Goal: Task Accomplishment & Management: Manage account settings

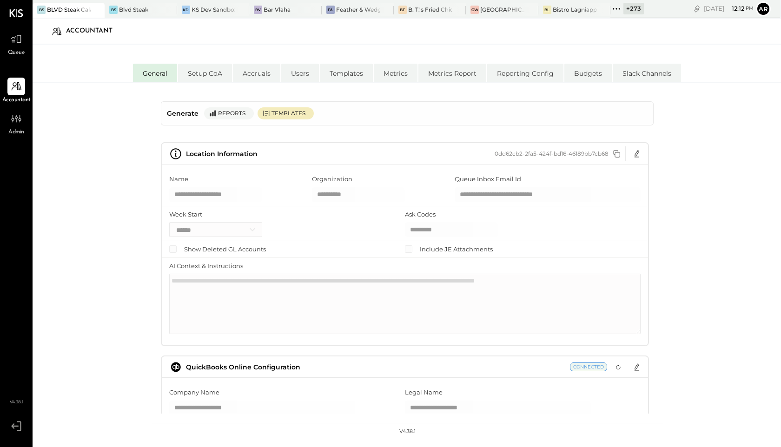
select select "**"
click at [20, 48] on div "Queue" at bounding box center [16, 43] width 18 height 27
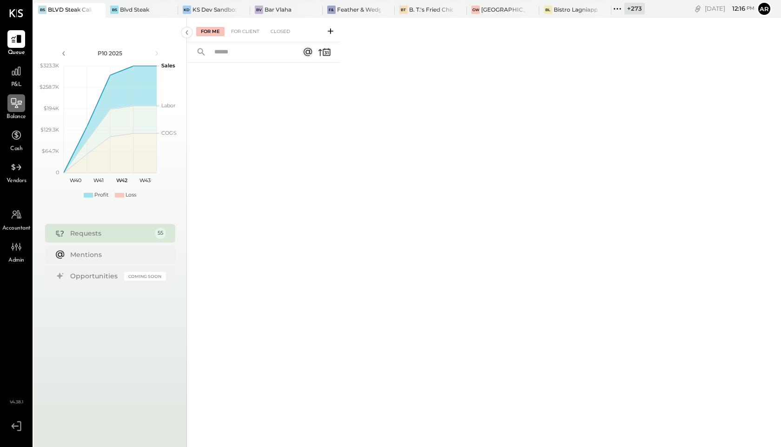
click at [18, 109] on icon at bounding box center [16, 103] width 12 height 12
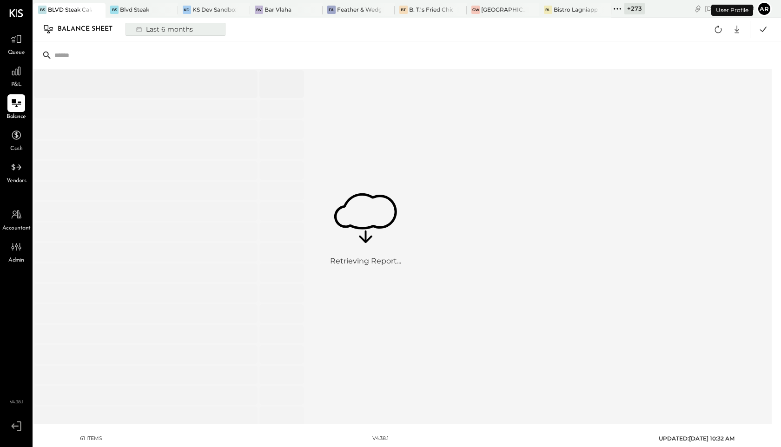
click at [174, 26] on div "Last 6 months" at bounding box center [164, 29] width 66 height 12
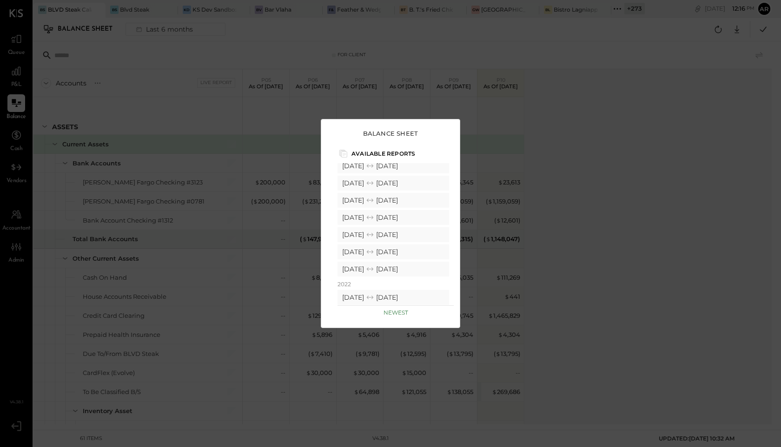
scroll to position [67, 0]
click at [188, 52] on div "Balance Sheet Available Reports Custom Last 6 months Last 12 months Year-to-dat…" at bounding box center [390, 223] width 781 height 447
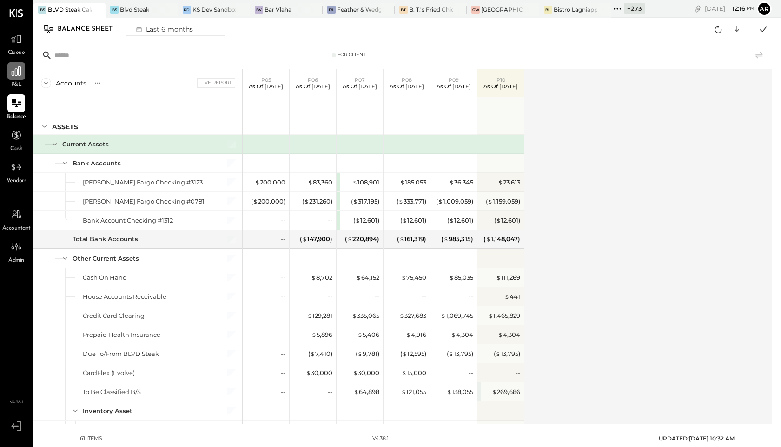
click at [21, 75] on icon at bounding box center [16, 71] width 12 height 12
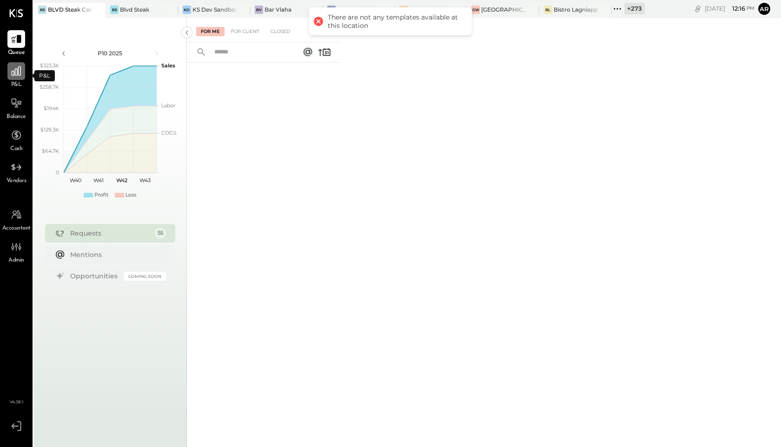
click at [20, 77] on icon at bounding box center [16, 71] width 12 height 12
click at [13, 39] on icon at bounding box center [16, 39] width 12 height 12
click at [11, 73] on icon at bounding box center [16, 71] width 12 height 12
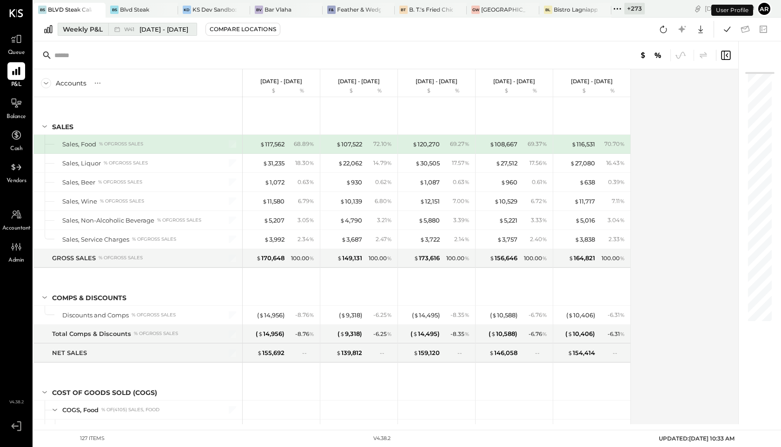
click at [141, 27] on span "[DATE] - [DATE]" at bounding box center [164, 29] width 49 height 9
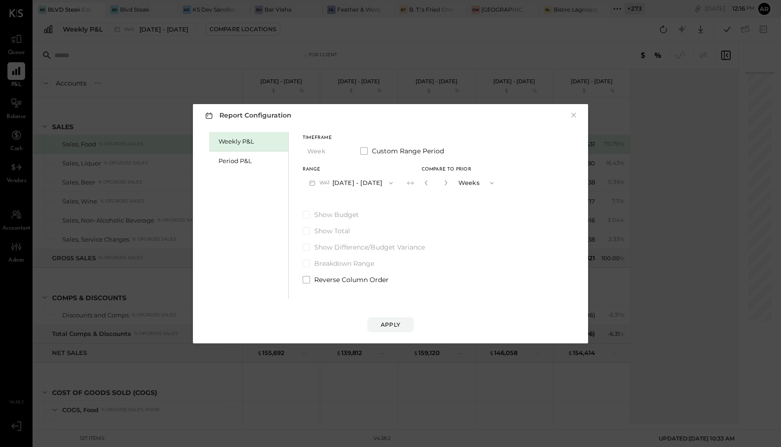
click at [342, 183] on button "W41 Oct 6 - 12, 2025" at bounding box center [351, 182] width 97 height 17
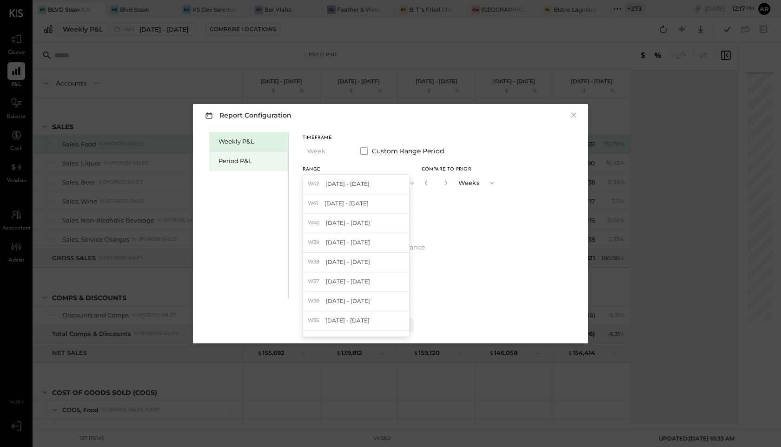
click at [239, 160] on div "Period P&L" at bounding box center [251, 161] width 65 height 9
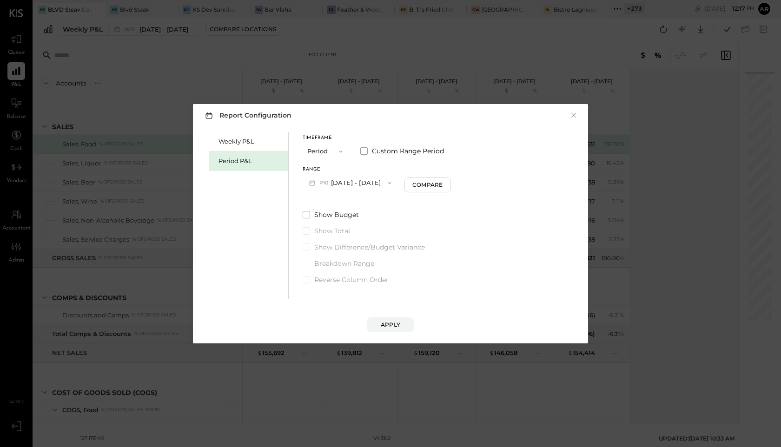
click at [371, 183] on button "P10 Sep 29 - Oct 26, 2025" at bounding box center [350, 182] width 95 height 17
click at [237, 227] on div "Weekly P&L Period P&L" at bounding box center [249, 215] width 80 height 167
click at [574, 114] on button "×" at bounding box center [574, 115] width 8 height 9
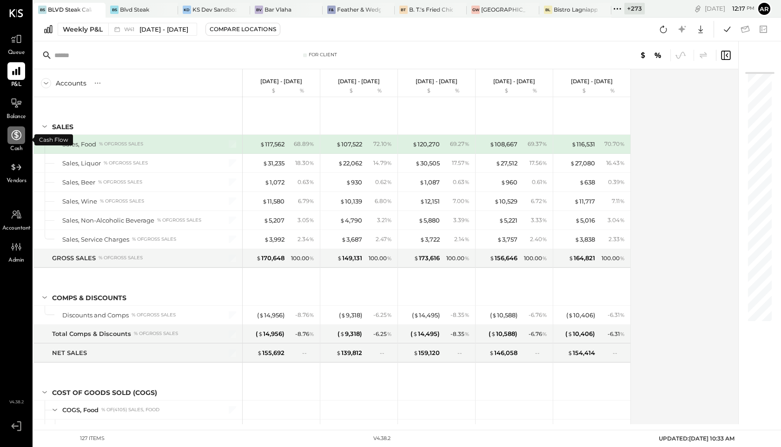
click at [15, 130] on icon at bounding box center [16, 135] width 12 height 12
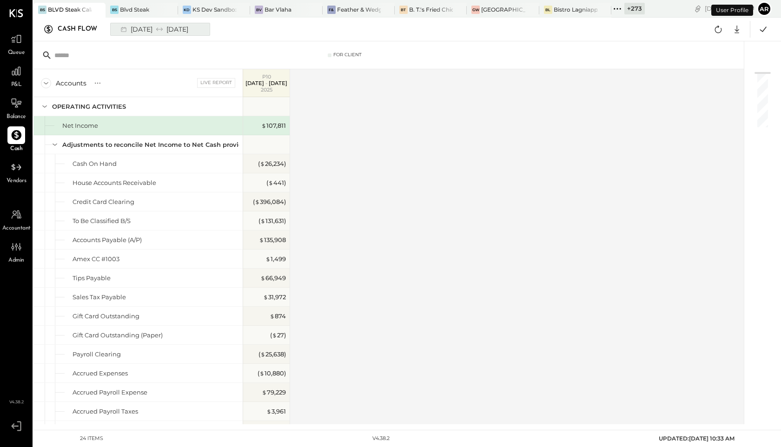
click at [145, 23] on div "09/29/2025 10/26/2025" at bounding box center [153, 29] width 77 height 12
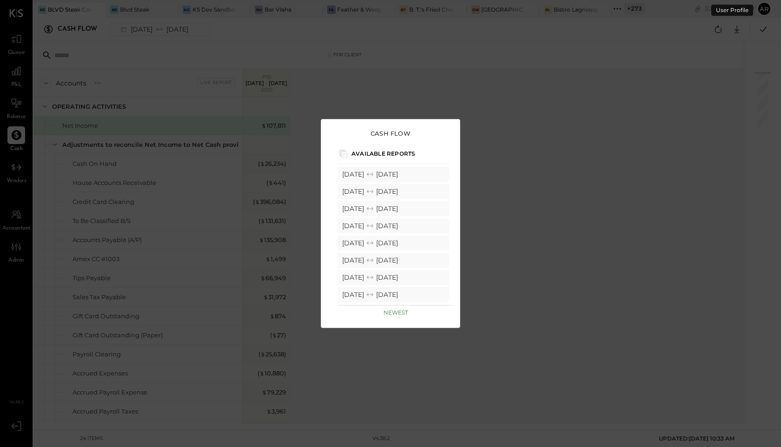
scroll to position [484, 0]
click at [544, 232] on div "Cash Flow Available Reports 2025 09/29/2025 10/26/2025 08/25/2025 09/28/2025 07…" at bounding box center [390, 223] width 781 height 447
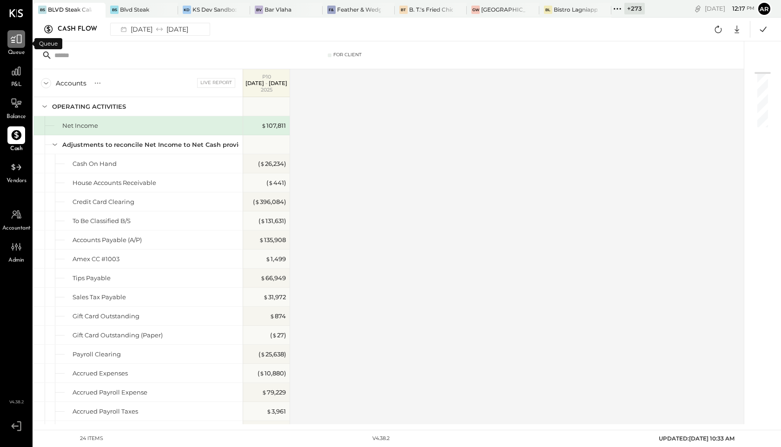
click at [19, 40] on icon at bounding box center [16, 39] width 12 height 12
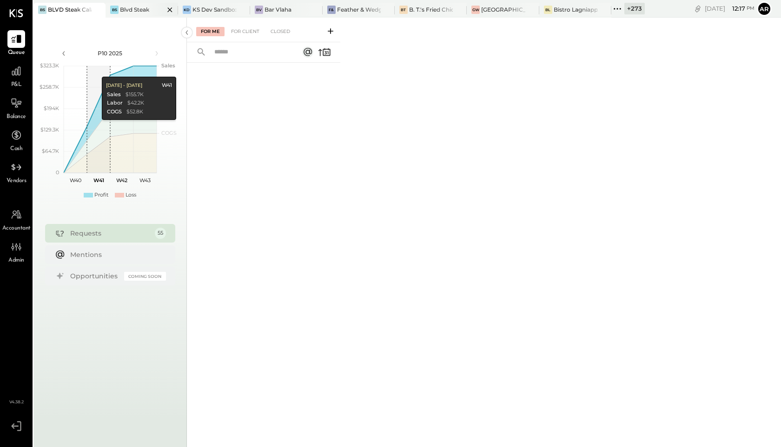
click at [133, 15] on div "BS Blvd Steak" at bounding box center [142, 10] width 72 height 15
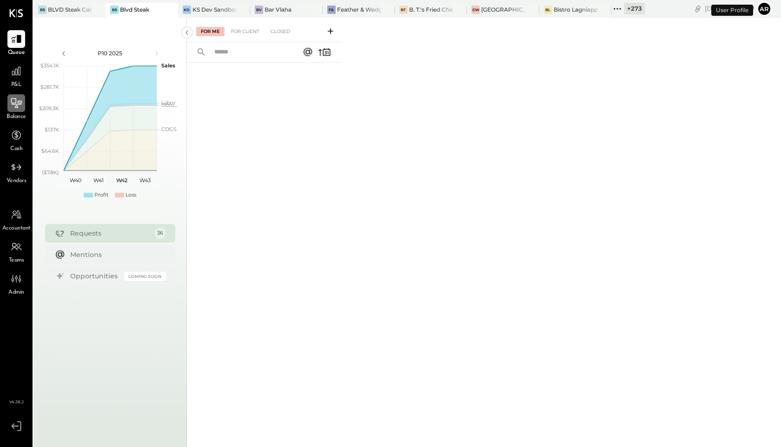
click at [16, 104] on icon at bounding box center [17, 104] width 10 height 1
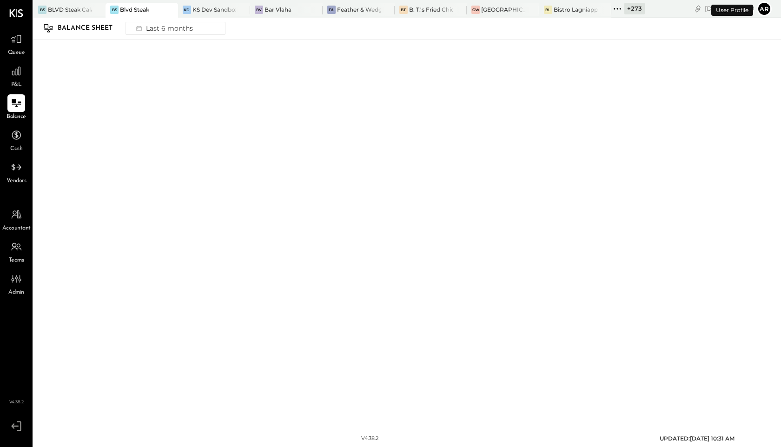
click at [170, 35] on div "Balance Sheet Last 6 months" at bounding box center [136, 28] width 187 height 15
click at [171, 32] on div "Last 6 months" at bounding box center [164, 28] width 66 height 12
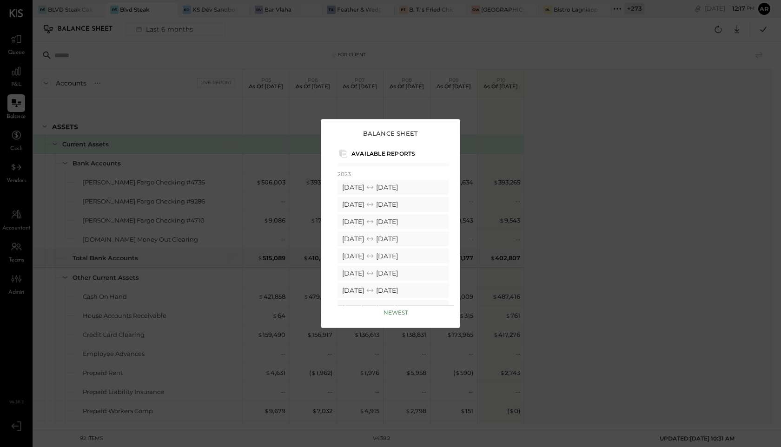
scroll to position [564, 0]
click at [18, 78] on div "Balance Sheet Available Reports Custom Last 6 months Last 12 months Year-to-dat…" at bounding box center [390, 223] width 781 height 447
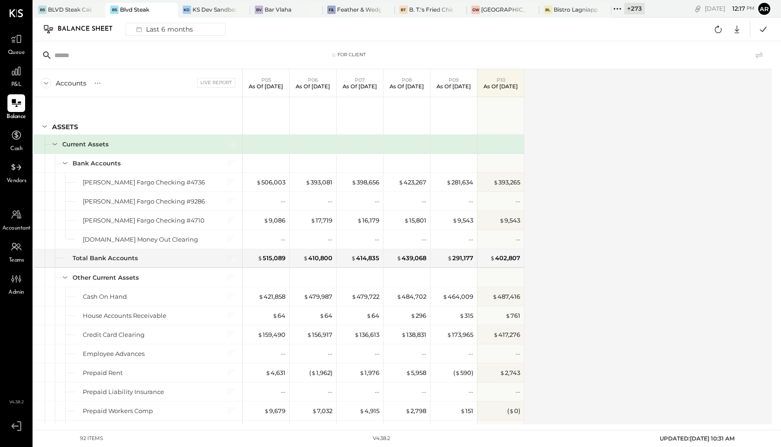
click at [18, 78] on div at bounding box center [16, 71] width 18 height 18
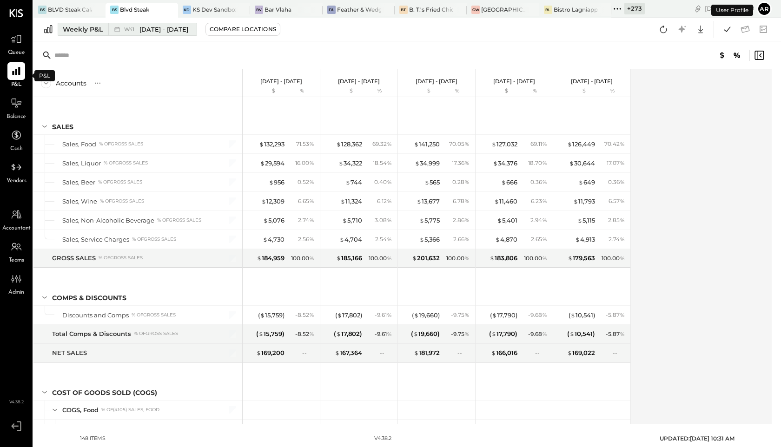
click at [144, 29] on span "[DATE] - [DATE]" at bounding box center [164, 29] width 49 height 9
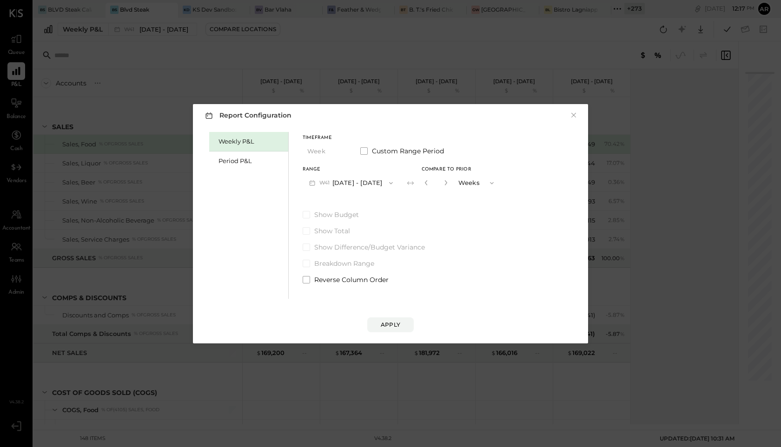
click at [328, 177] on button "W41 Oct 6 - 12, 2025" at bounding box center [351, 182] width 97 height 17
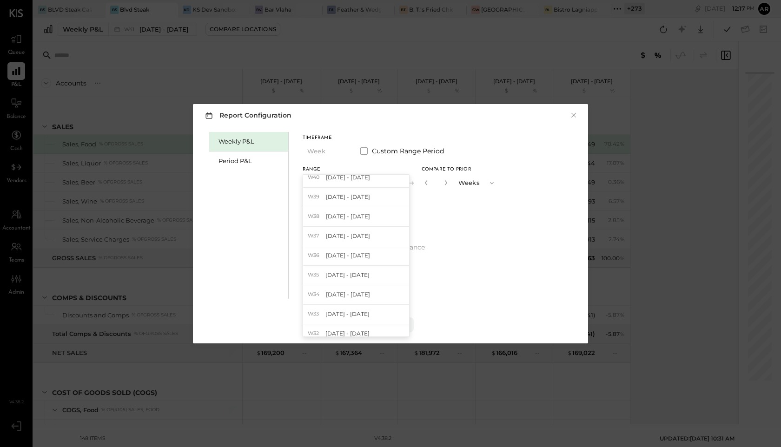
scroll to position [2202, 0]
click at [272, 244] on div "Weekly P&L Period P&L" at bounding box center [249, 215] width 80 height 167
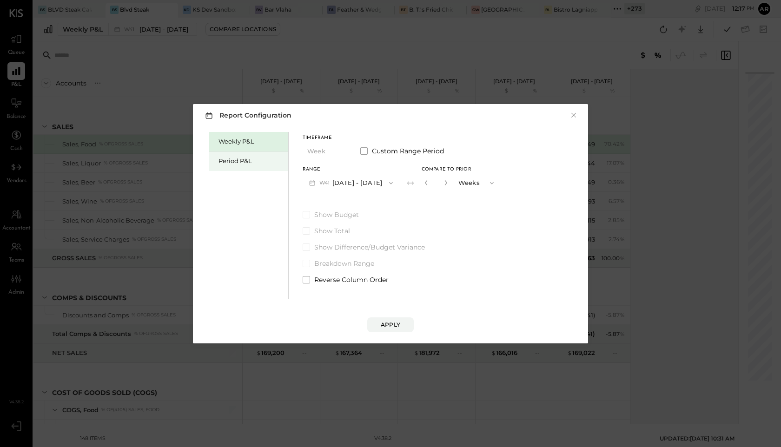
click at [239, 160] on div "Period P&L" at bounding box center [251, 161] width 65 height 9
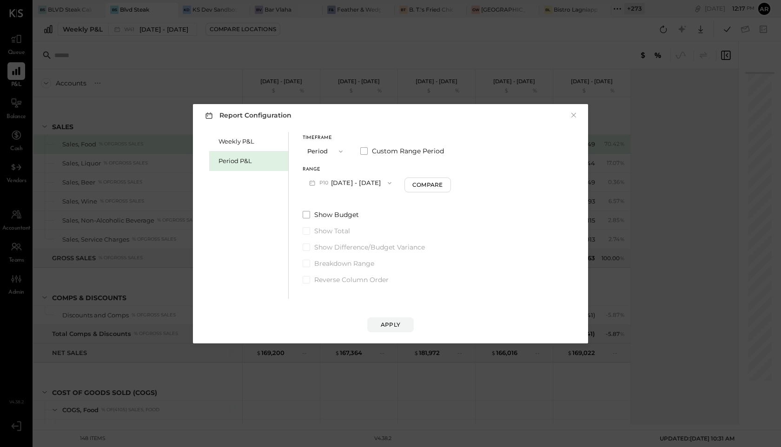
click at [371, 184] on button "P10 Sep 29 - Oct 26, 2025" at bounding box center [350, 182] width 95 height 17
click at [261, 260] on div "Weekly P&L Period P&L" at bounding box center [249, 215] width 80 height 167
click at [577, 114] on button "×" at bounding box center [574, 115] width 8 height 9
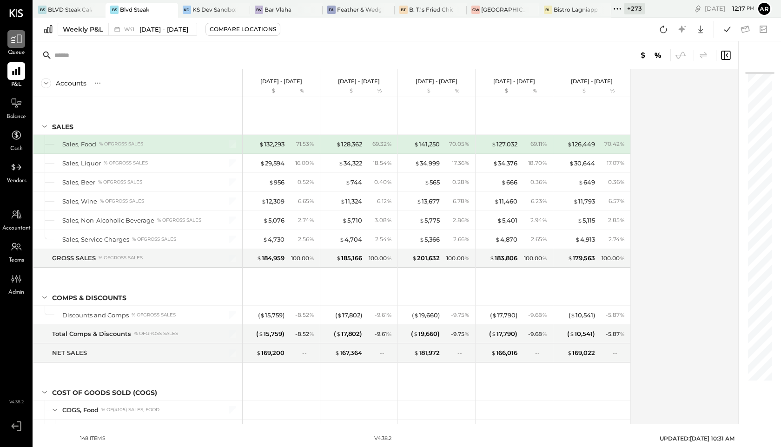
click at [13, 40] on icon at bounding box center [16, 39] width 11 height 9
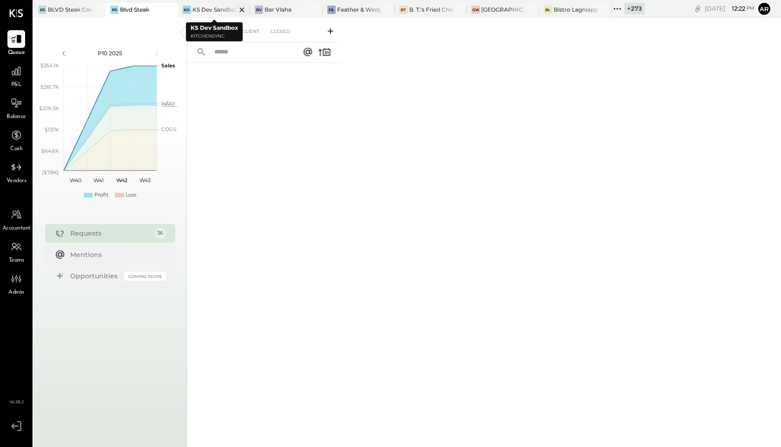
click at [214, 8] on div "KS Dev Sandbox" at bounding box center [215, 10] width 44 height 8
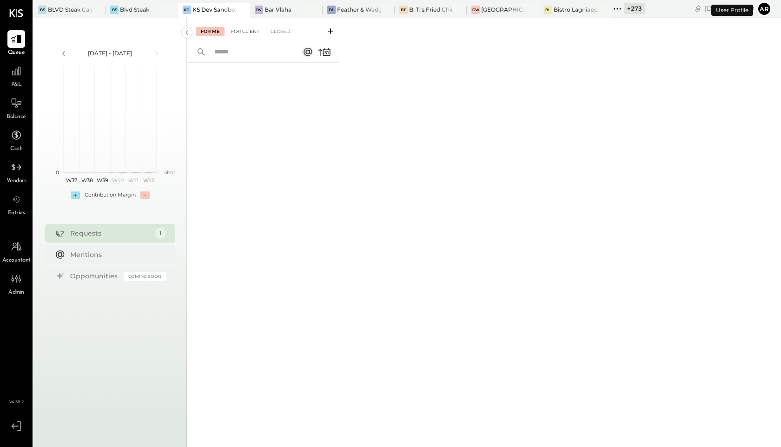
click at [238, 29] on div "For Client" at bounding box center [246, 31] width 38 height 9
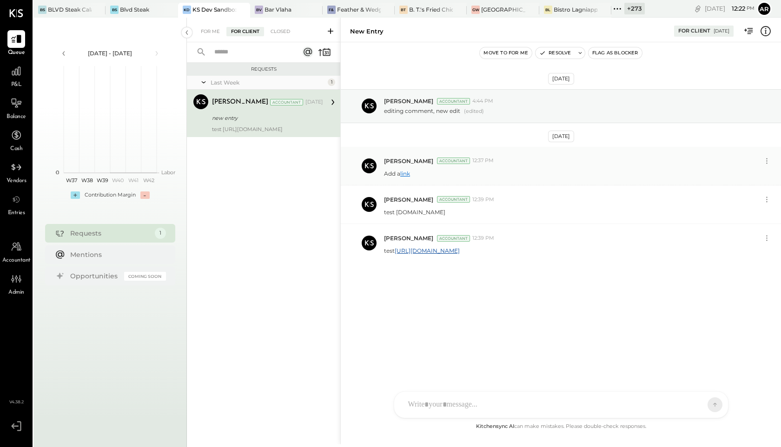
click at [406, 171] on link "link" at bounding box center [405, 173] width 10 height 7
click at [423, 252] on link "https://www.google.com" at bounding box center [427, 250] width 65 height 7
drag, startPoint x: 447, startPoint y: 212, endPoint x: 400, endPoint y: 211, distance: 47.9
click at [400, 211] on div "test www.google.com" at bounding box center [579, 212] width 390 height 10
click at [392, 223] on div "Archie Grace Accountant 12:39 PM test www.google.com" at bounding box center [561, 205] width 440 height 39
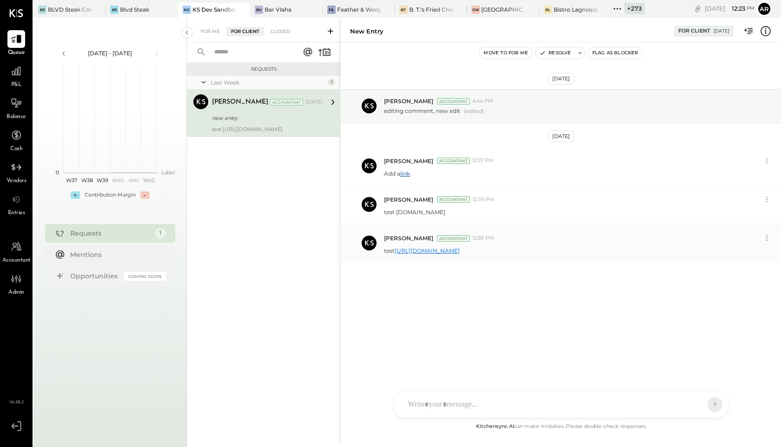
click at [416, 251] on link "https://www.google.com" at bounding box center [427, 250] width 65 height 7
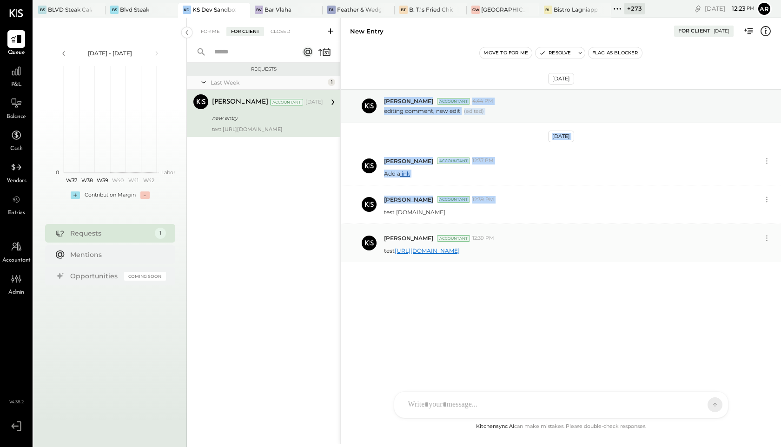
drag, startPoint x: 409, startPoint y: 84, endPoint x: 441, endPoint y: 248, distance: 167.4
click at [441, 248] on div "Oct 9th, 2025 Jose Santa Accountant 4:44 PM editing comment, new edit (edited) …" at bounding box center [561, 199] width 440 height 267
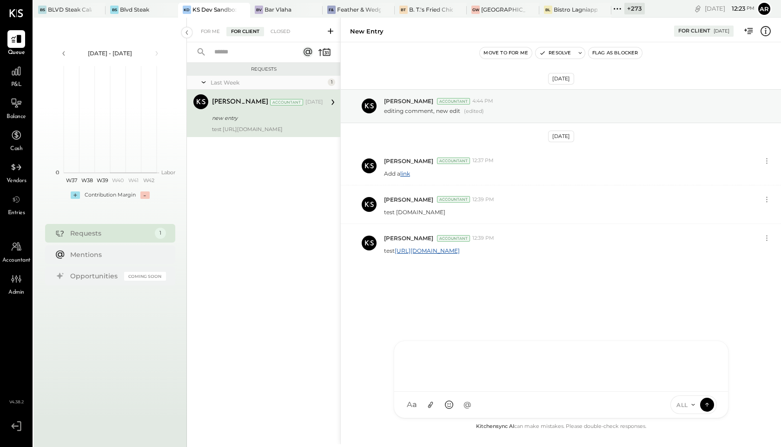
click at [437, 408] on div "M molly.loveday AR Alex Racioppi J Juan JS Jose Santa RS Rohit Shenoy RA Rocio …" at bounding box center [561, 380] width 335 height 78
paste div
click at [406, 313] on link "[DOMAIN_NAME]" at bounding box center [408, 313] width 49 height 7
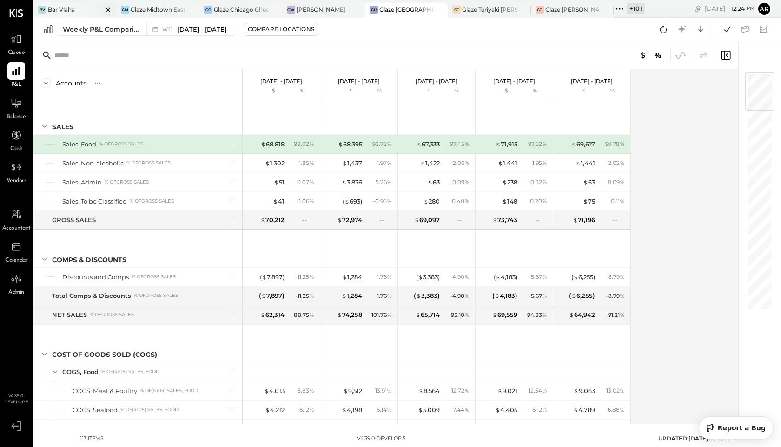
click at [73, 4] on div "BV Bar Vlaha" at bounding box center [74, 10] width 83 height 15
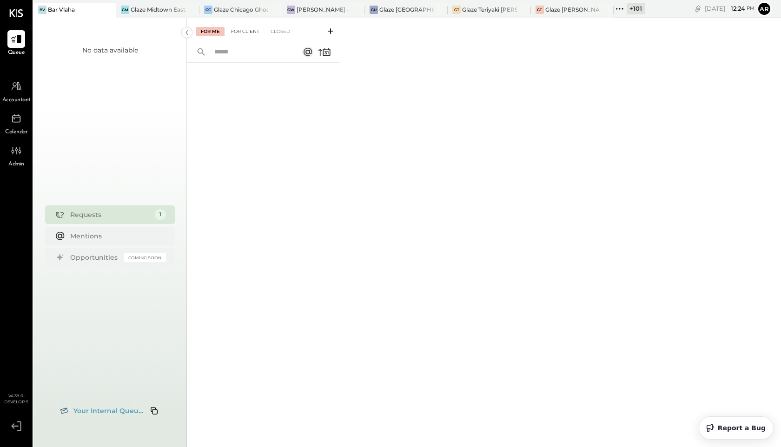
click at [241, 31] on div "For Client" at bounding box center [246, 31] width 38 height 9
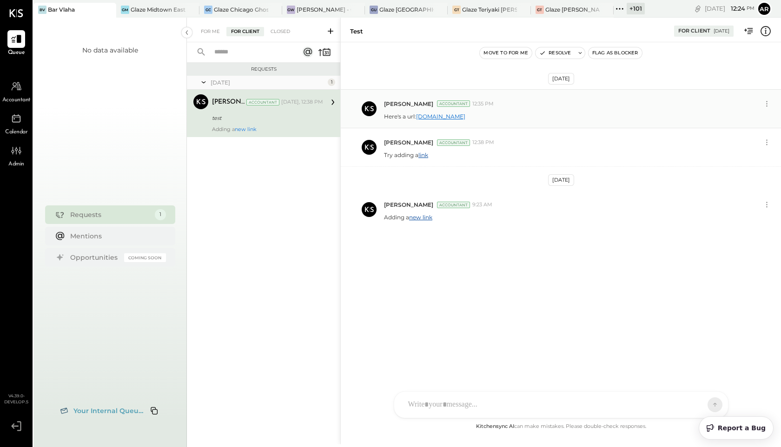
click at [439, 116] on link "[DOMAIN_NAME]" at bounding box center [440, 116] width 49 height 7
click at [423, 155] on link "link" at bounding box center [424, 155] width 10 height 7
click at [416, 217] on link "new link" at bounding box center [420, 217] width 23 height 7
click at [13, 84] on icon at bounding box center [16, 86] width 12 height 12
select select "**"
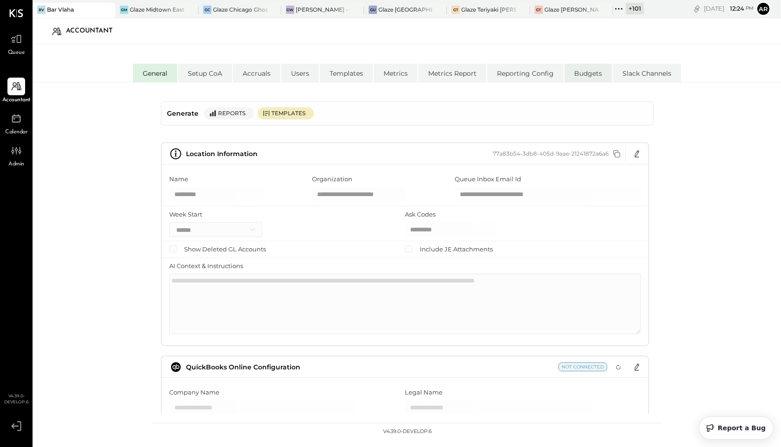
click at [580, 73] on li "Budgets" at bounding box center [588, 73] width 47 height 19
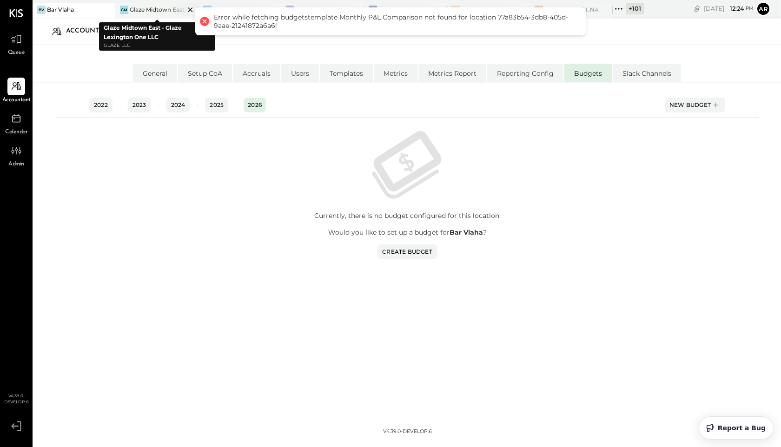
click at [145, 12] on div "Glaze Midtown East - Glaze Lexington One LLC" at bounding box center [157, 10] width 54 height 8
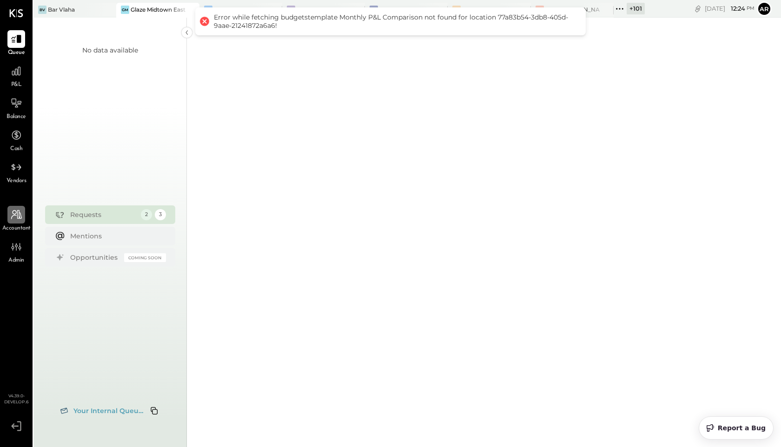
click at [19, 217] on icon at bounding box center [16, 215] width 12 height 12
select select "**"
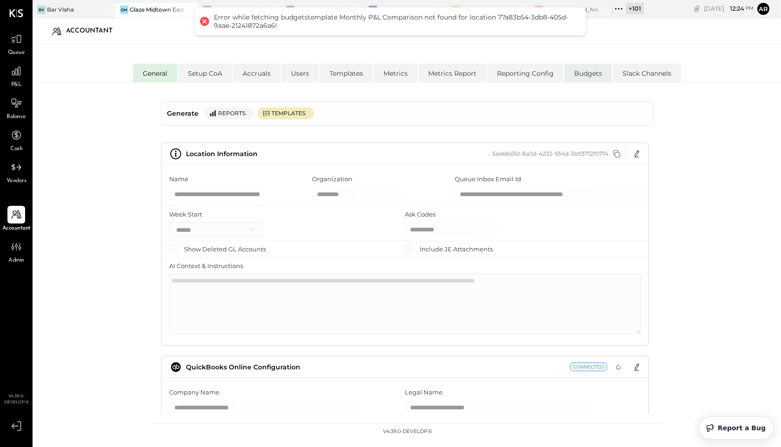
click at [576, 77] on li "Budgets" at bounding box center [588, 73] width 47 height 19
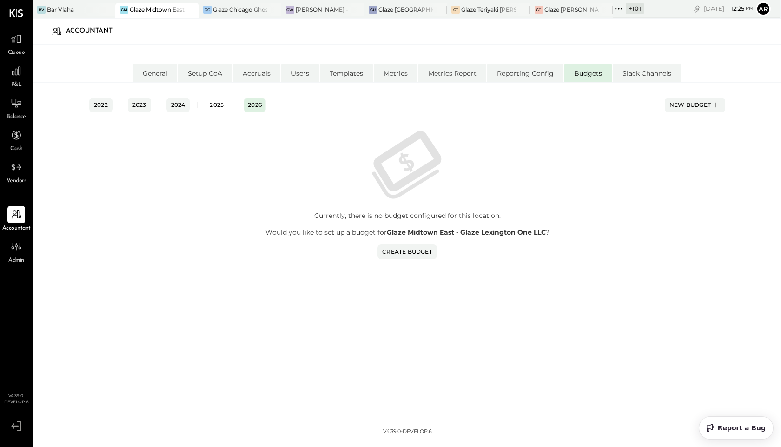
click at [215, 102] on div "2025" at bounding box center [217, 105] width 14 height 8
click at [246, 105] on button "2026" at bounding box center [254, 105] width 23 height 15
click at [618, 7] on icon at bounding box center [619, 9] width 12 height 12
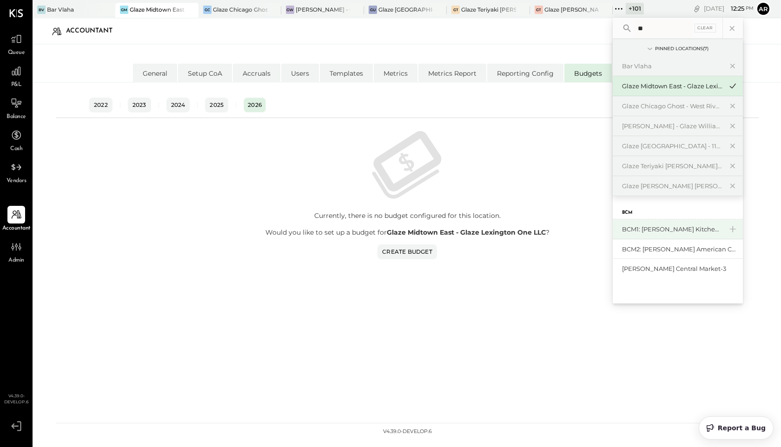
type input "**"
click at [642, 226] on div "BCM1: [PERSON_NAME] Kitchen Bar Market" at bounding box center [672, 229] width 100 height 9
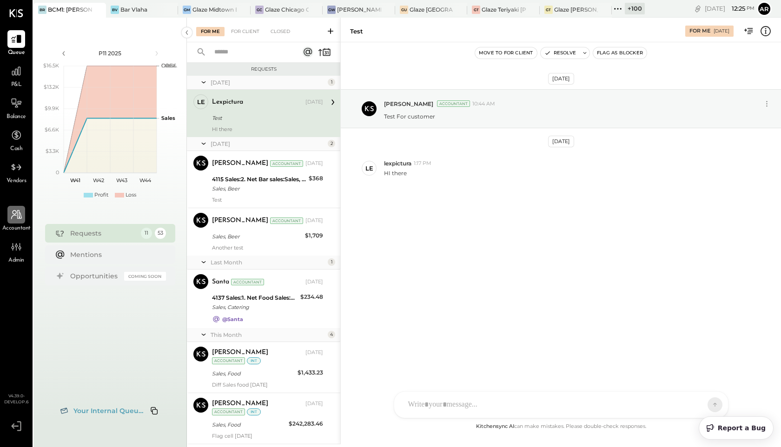
click at [13, 221] on div at bounding box center [16, 215] width 18 height 18
select select "**"
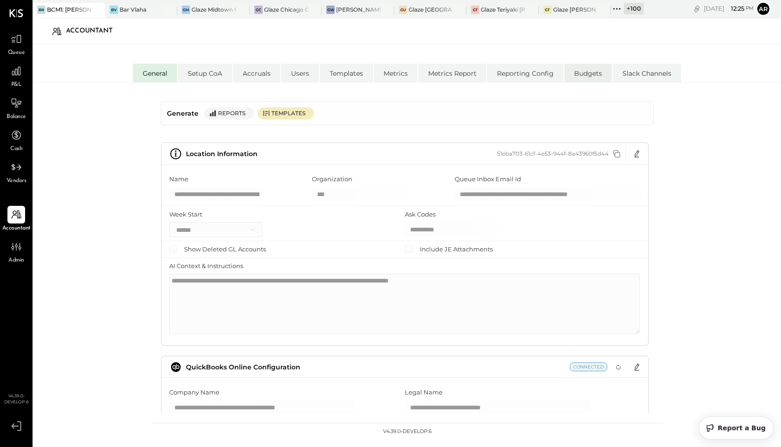
click at [575, 72] on li "Budgets" at bounding box center [588, 73] width 47 height 19
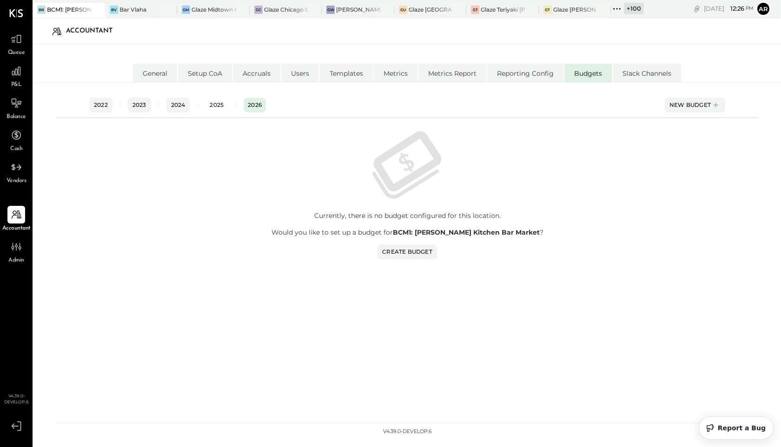
click at [217, 102] on div "2025" at bounding box center [217, 105] width 14 height 8
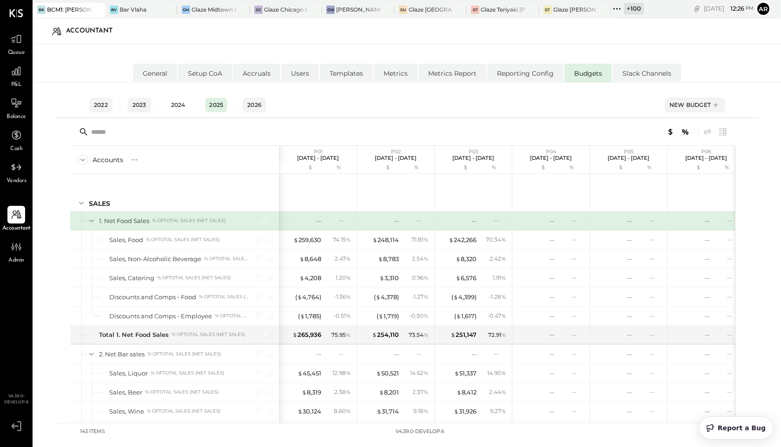
click at [173, 101] on div "2024" at bounding box center [178, 105] width 14 height 8
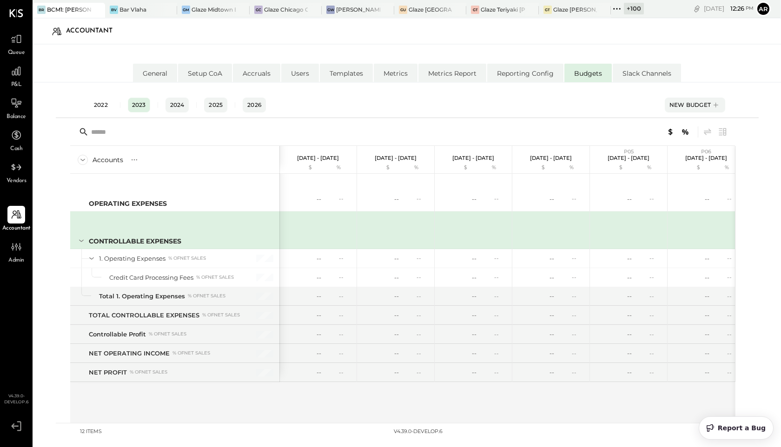
click at [101, 106] on div "2022" at bounding box center [101, 105] width 14 height 8
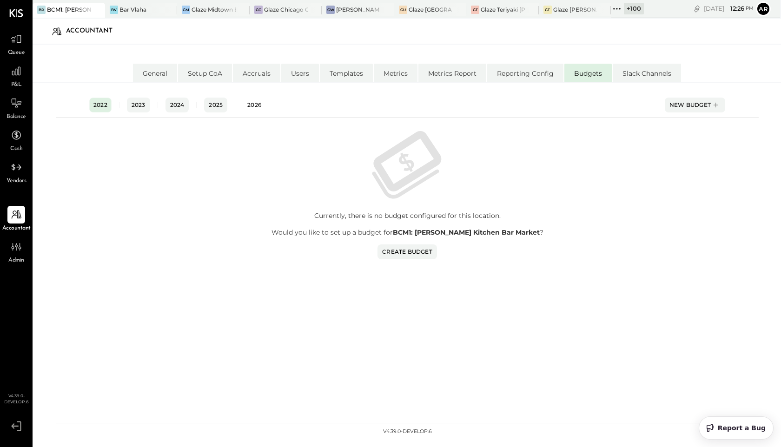
click at [256, 109] on button "2026" at bounding box center [254, 105] width 23 height 15
click at [130, 6] on div "Bar Vlaha" at bounding box center [133, 10] width 27 height 8
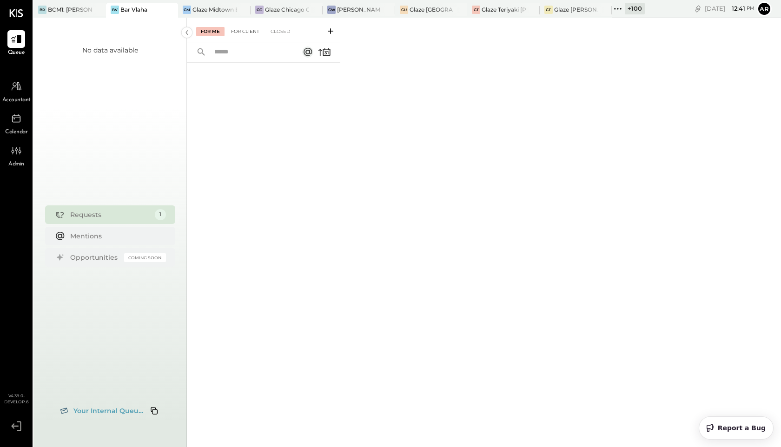
click at [244, 30] on div "For Client" at bounding box center [246, 31] width 38 height 9
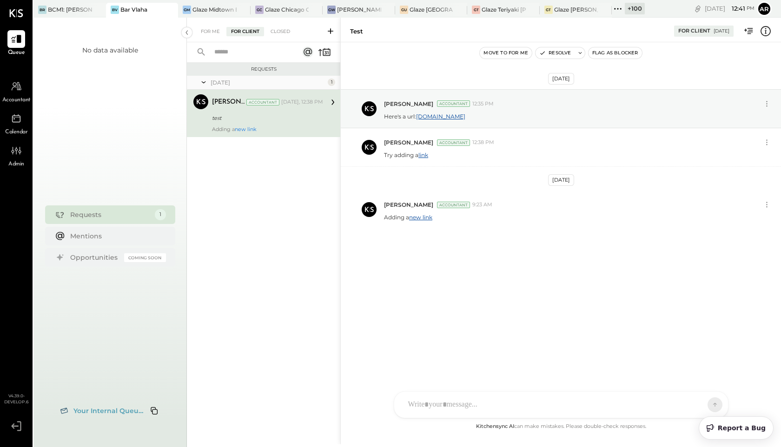
click at [444, 405] on div "AL Alex Lareo S Santa JP Juan Pacheco AT Archie Test User ST Santa Test ND Nico…" at bounding box center [561, 405] width 335 height 27
click at [555, 52] on button "Resolve" at bounding box center [555, 52] width 39 height 11
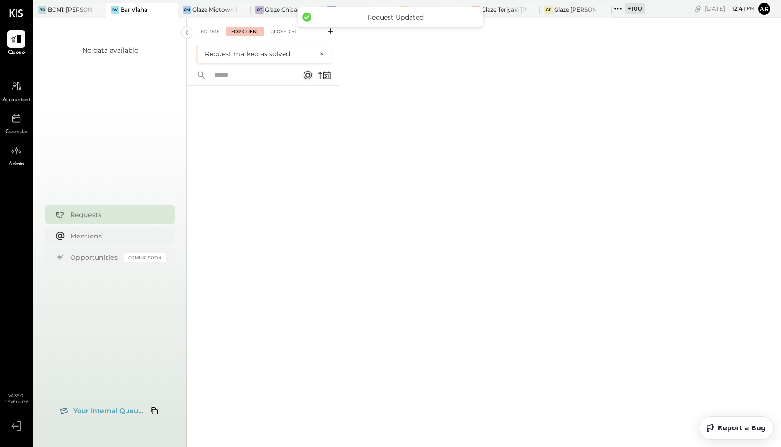
click at [276, 31] on div "Closed +1" at bounding box center [283, 31] width 35 height 9
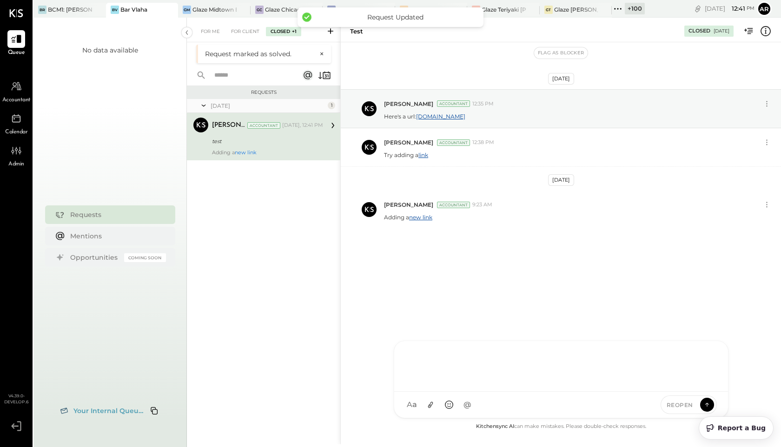
click at [517, 392] on div at bounding box center [561, 366] width 334 height 51
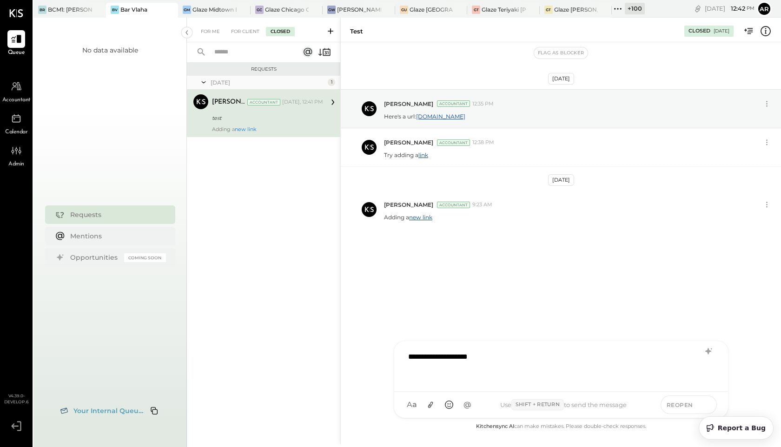
click at [706, 406] on icon at bounding box center [707, 404] width 8 height 9
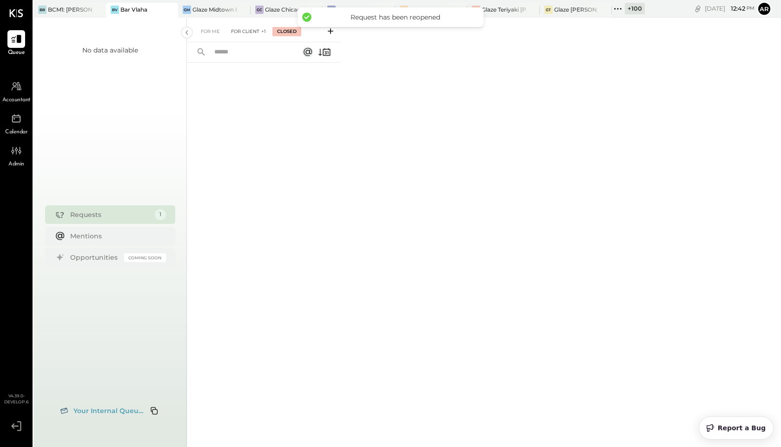
click at [244, 34] on div "For Client +1" at bounding box center [249, 31] width 44 height 9
